Goal: Find specific page/section: Find specific page/section

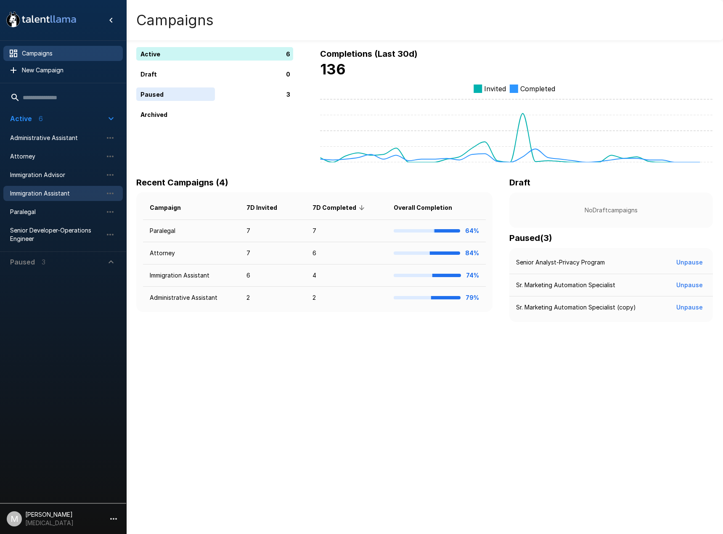
click at [36, 194] on span "Immigration Assistant" at bounding box center [56, 193] width 92 height 8
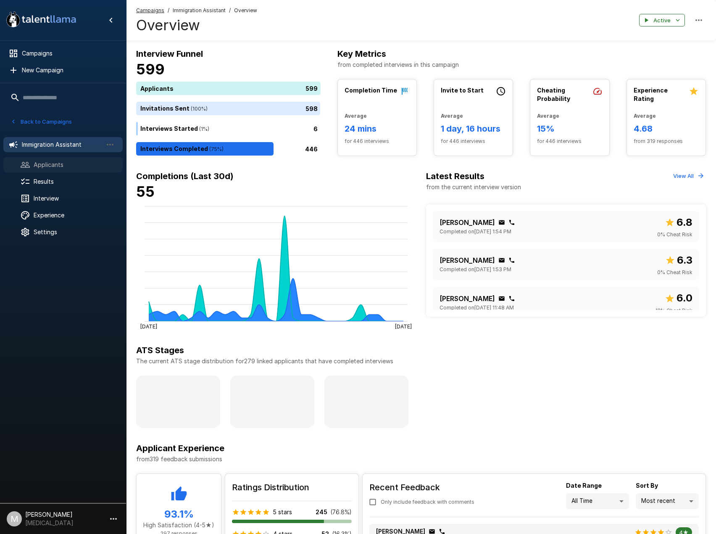
click at [59, 168] on span "Applicants" at bounding box center [75, 165] width 82 height 8
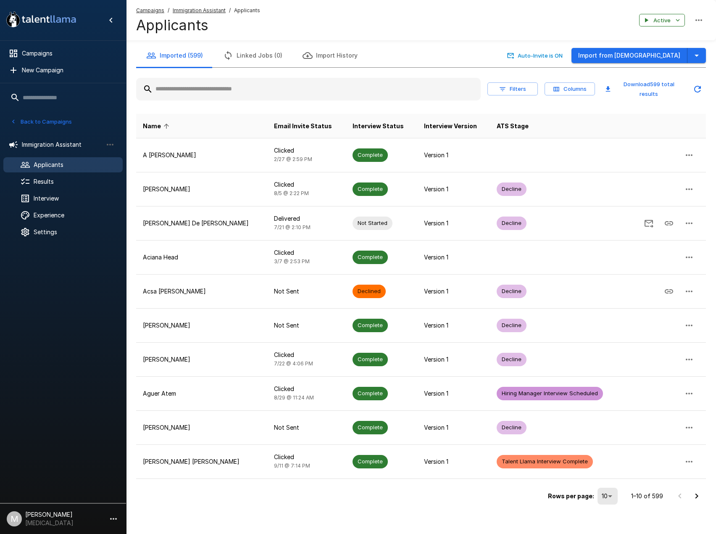
click at [274, 92] on input "text" at bounding box center [308, 89] width 345 height 15
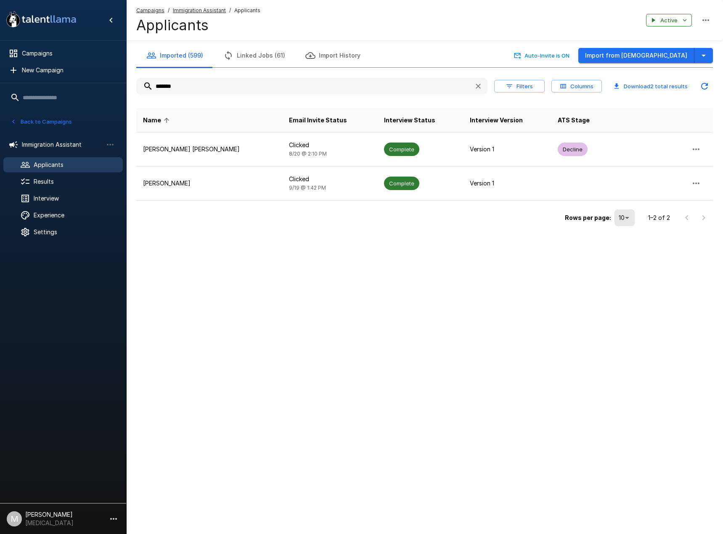
drag, startPoint x: 222, startPoint y: 90, endPoint x: 0, endPoint y: 64, distance: 223.9
click at [0, 64] on html ".st0{fill:#FFFFFF;} .st1{fill:#76a4ed;} Campaigns New Campaign Active 6 Adminis…" at bounding box center [361, 267] width 723 height 534
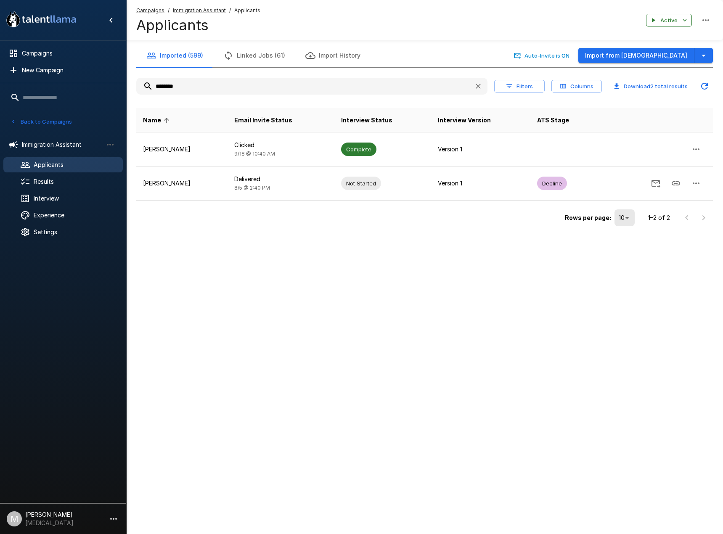
drag, startPoint x: 21, startPoint y: 73, endPoint x: 1, endPoint y: 67, distance: 21.1
click at [0, 68] on html ".st0{fill:#FFFFFF;} .st1{fill:#76a4ed;} Campaigns New Campaign Active 6 Adminis…" at bounding box center [361, 267] width 723 height 534
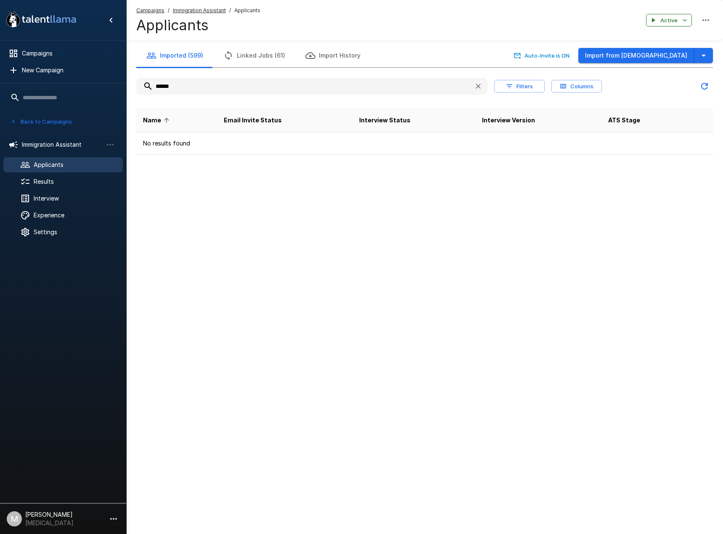
type input "******"
click at [152, 9] on u "Campaigns" at bounding box center [150, 10] width 28 height 6
